Goal: Task Accomplishment & Management: Manage account settings

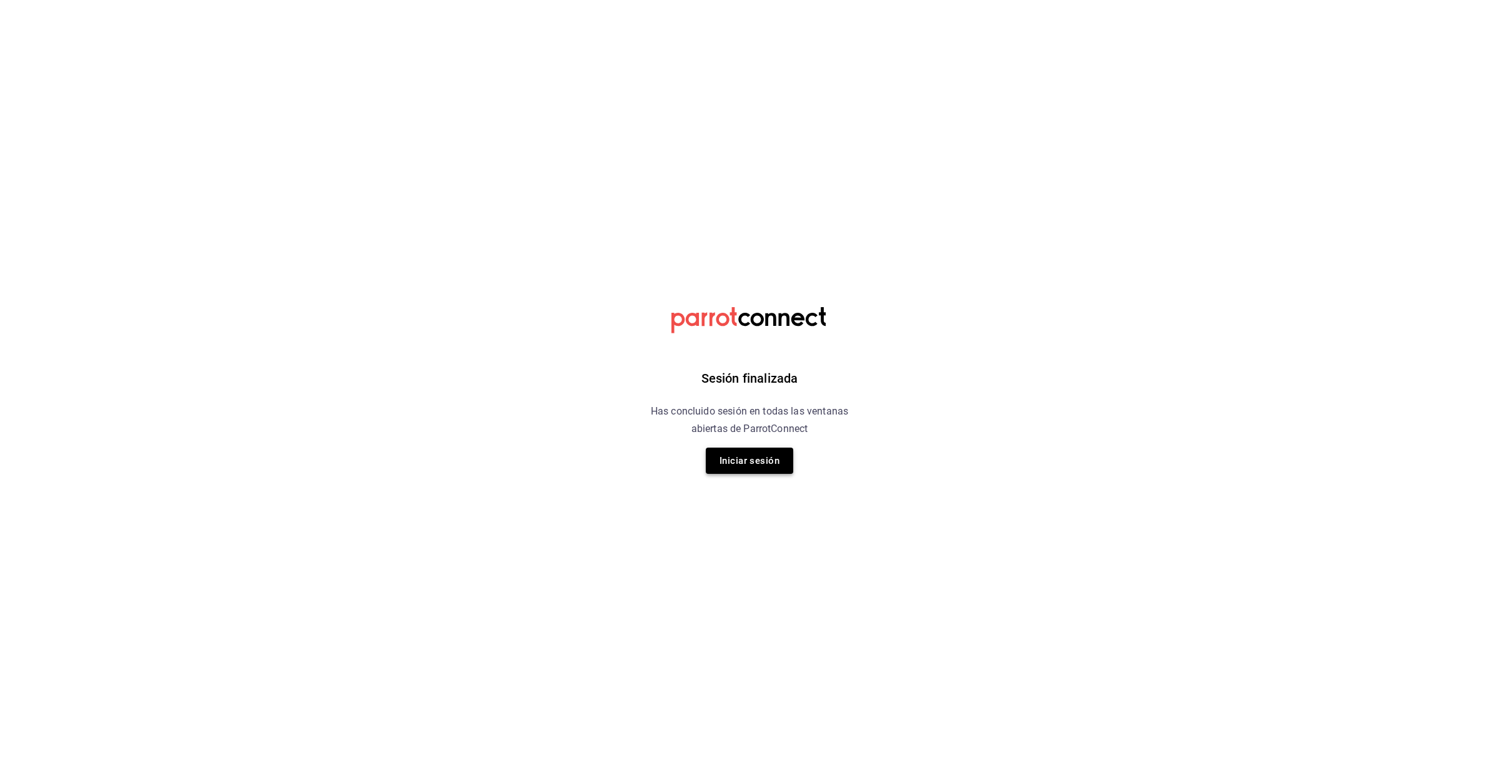
click at [735, 462] on button "Iniciar sesión" at bounding box center [749, 461] width 87 height 26
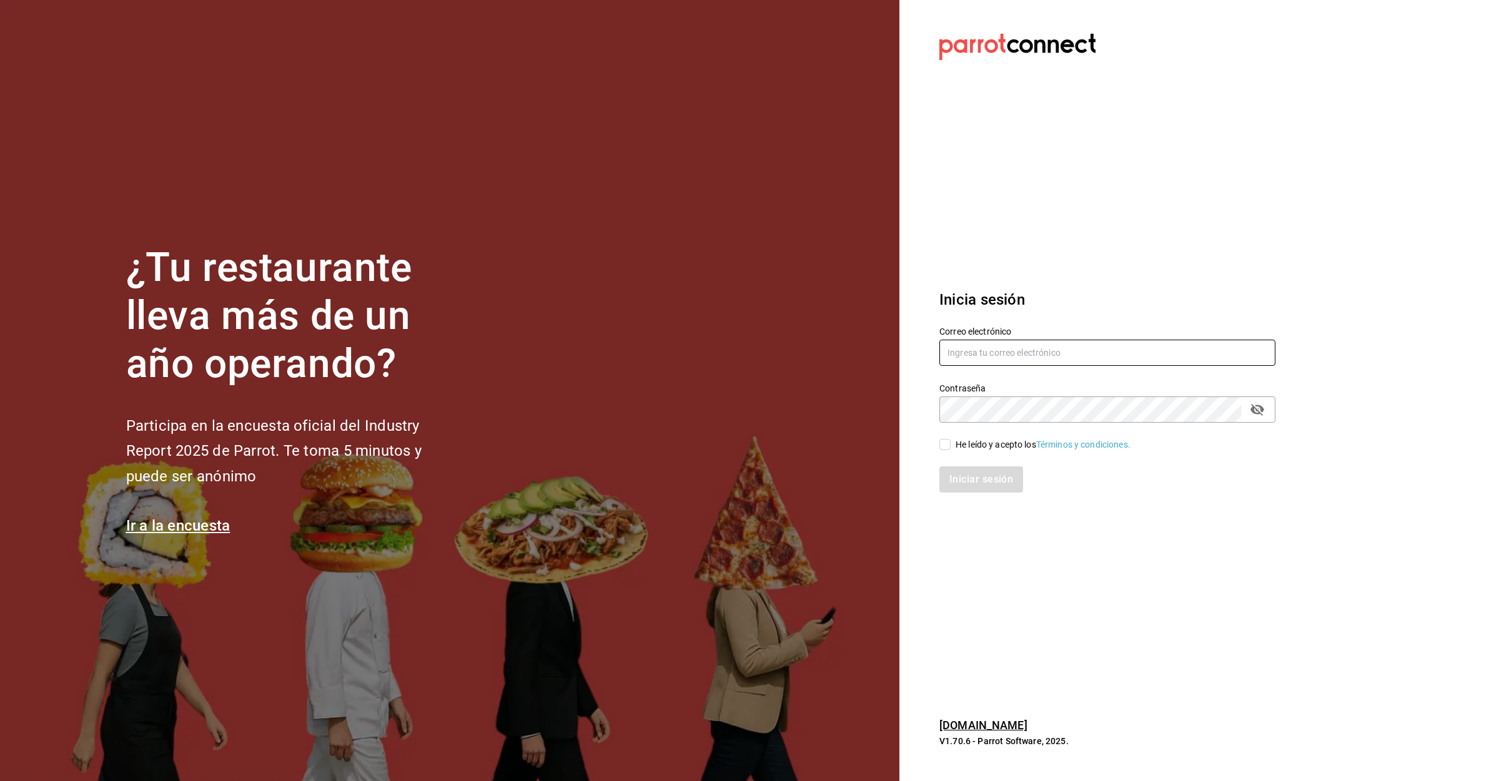
click at [1098, 354] on input "text" at bounding box center [1107, 353] width 336 height 26
type input "[EMAIL_ADDRESS][DOMAIN_NAME]"
click at [941, 444] on input "He leído y acepto los Términos y condiciones." at bounding box center [944, 444] width 11 height 11
checkbox input "true"
click at [982, 470] on button "Iniciar sesión" at bounding box center [981, 480] width 85 height 26
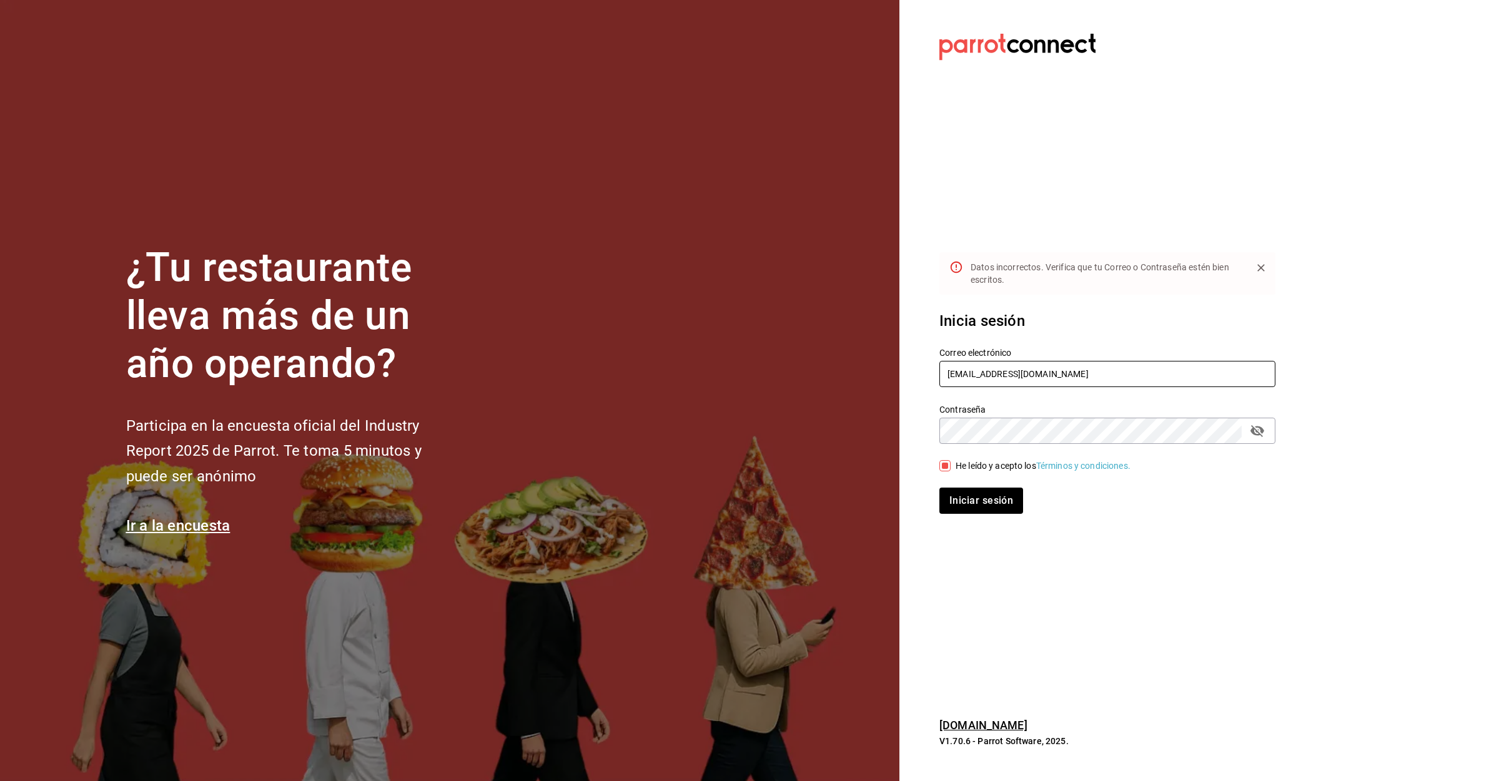
click at [1066, 375] on input "[EMAIL_ADDRESS][DOMAIN_NAME]" at bounding box center [1107, 374] width 336 height 26
type input "[EMAIL_ADDRESS][DOMAIN_NAME]"
click at [1005, 499] on button "Iniciar sesión" at bounding box center [981, 501] width 85 height 26
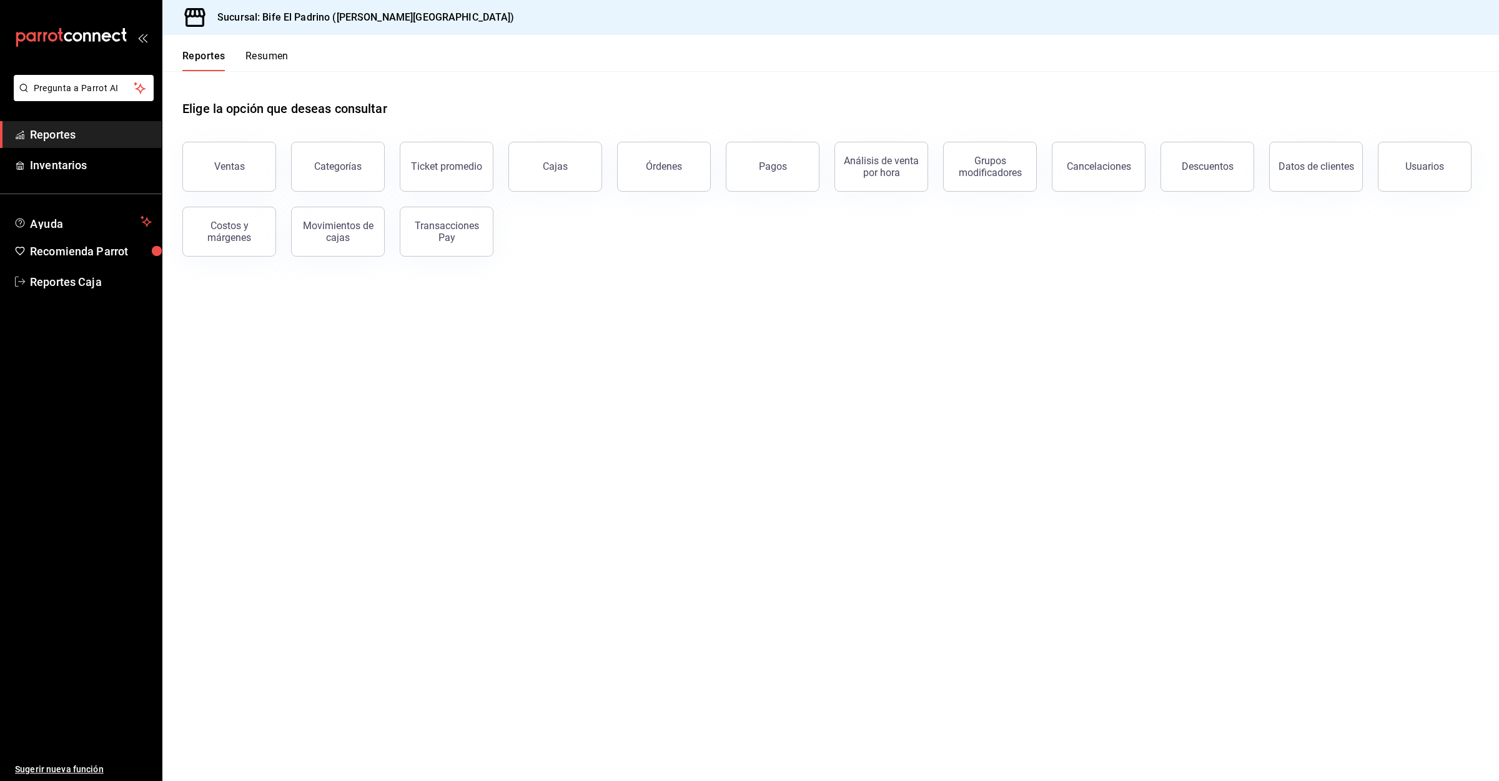
click at [232, 152] on button "Ventas" at bounding box center [229, 167] width 94 height 50
